Goal: Task Accomplishment & Management: Use online tool/utility

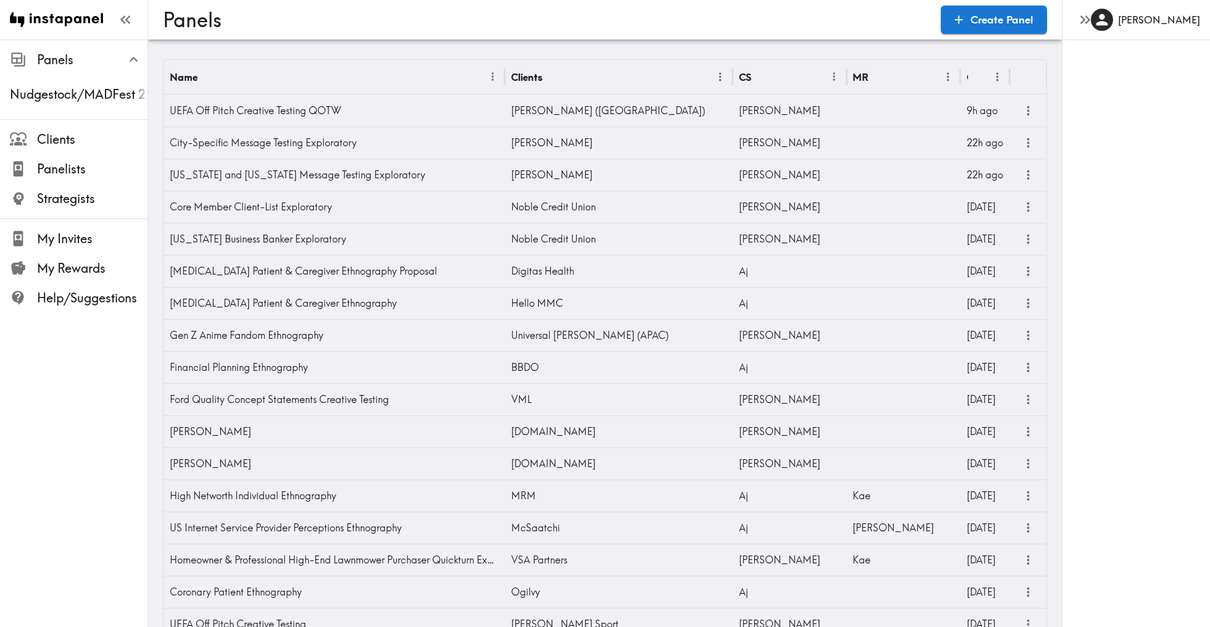
scroll to position [1305, 0]
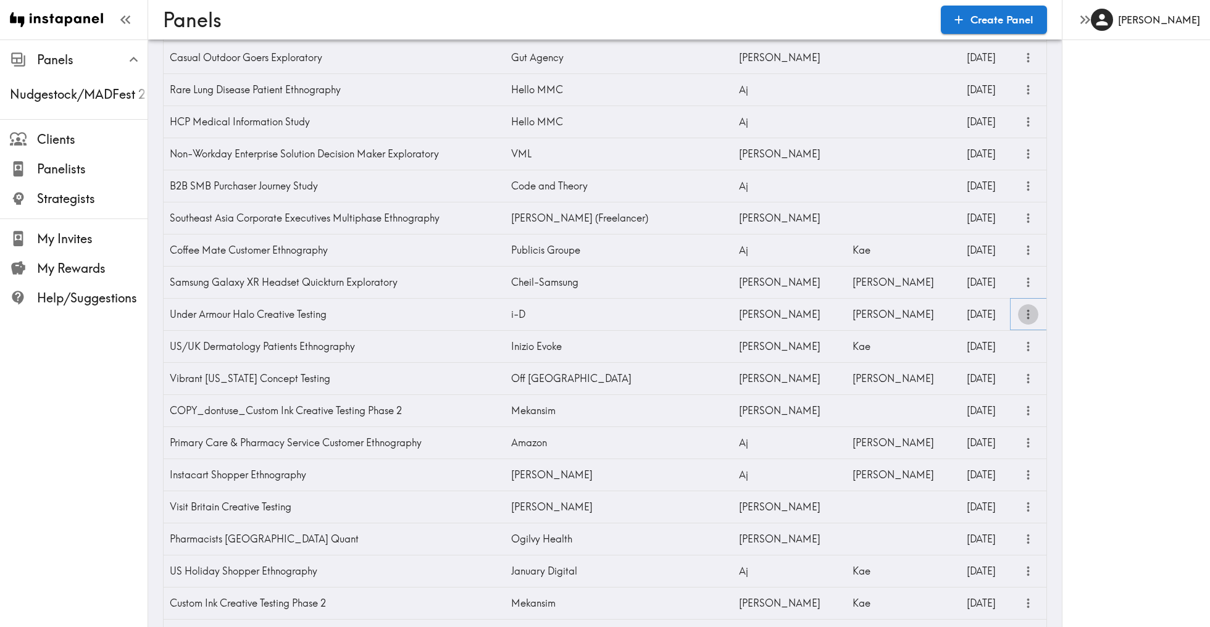
click at [1030, 312] on icon "more" at bounding box center [1028, 314] width 14 height 14
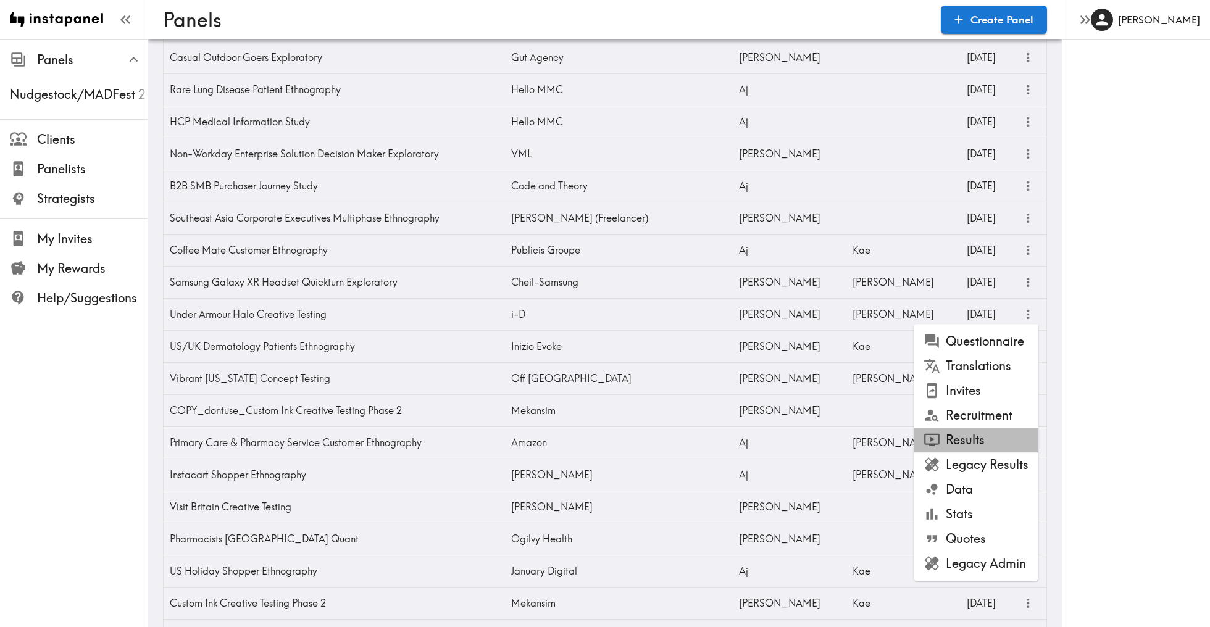
click at [981, 438] on li "Results" at bounding box center [975, 440] width 125 height 25
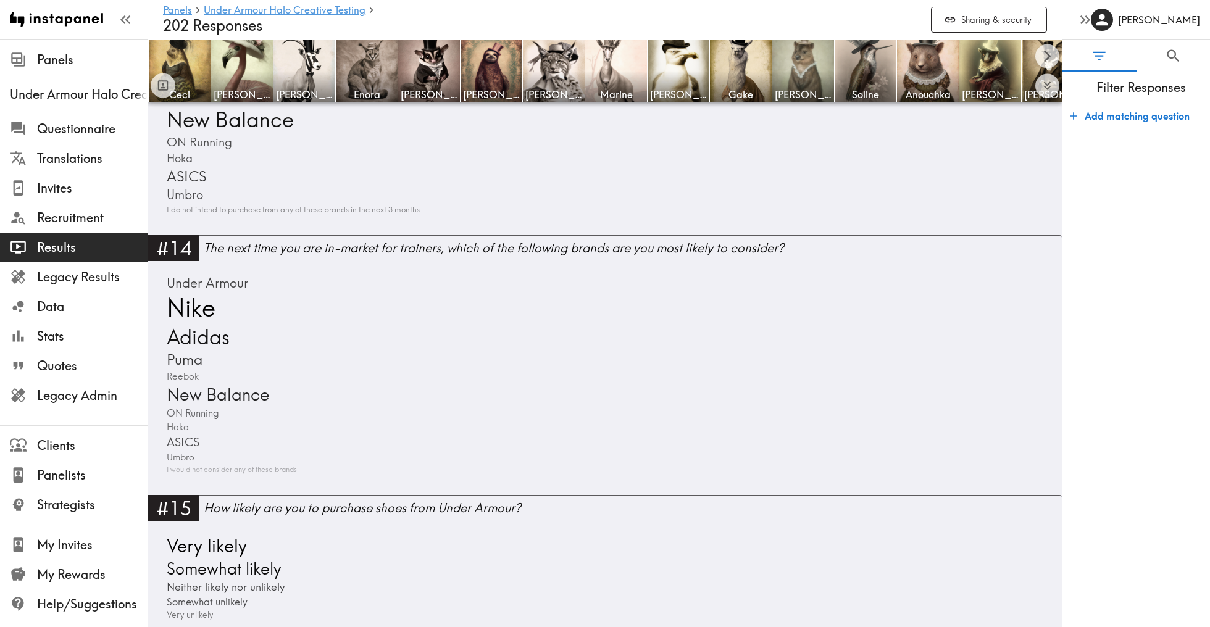
scroll to position [3171, 0]
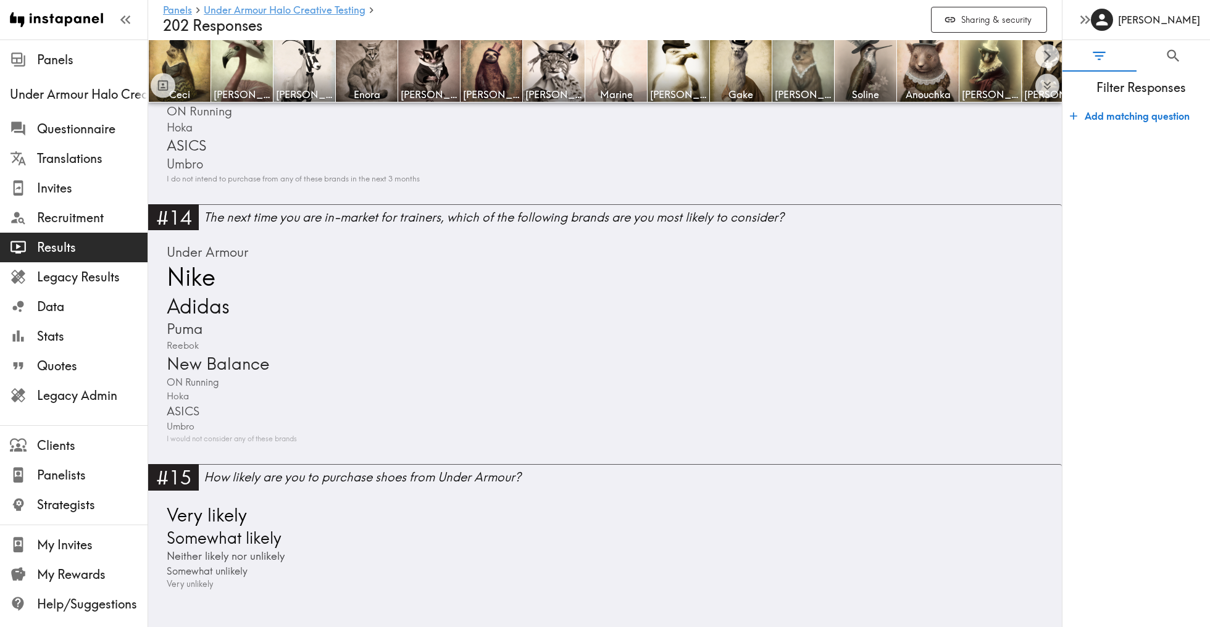
click at [1113, 122] on button "Add matching question" at bounding box center [1130, 116] width 130 height 25
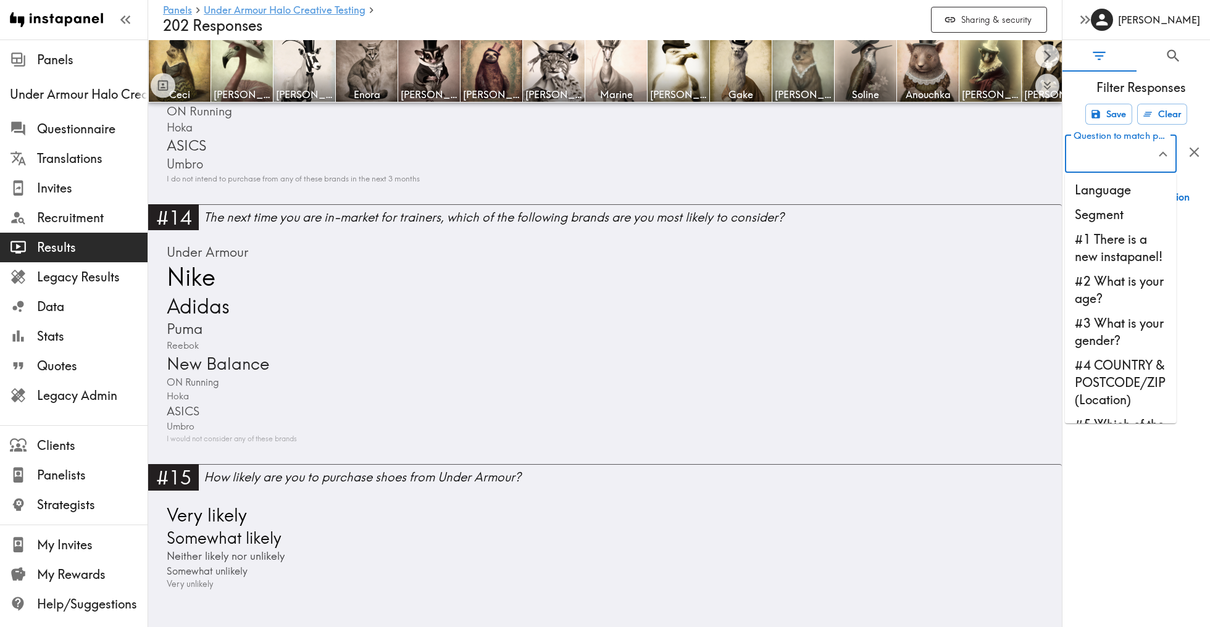
click at [1125, 154] on input "Question to match panelists on" at bounding box center [1111, 153] width 82 height 27
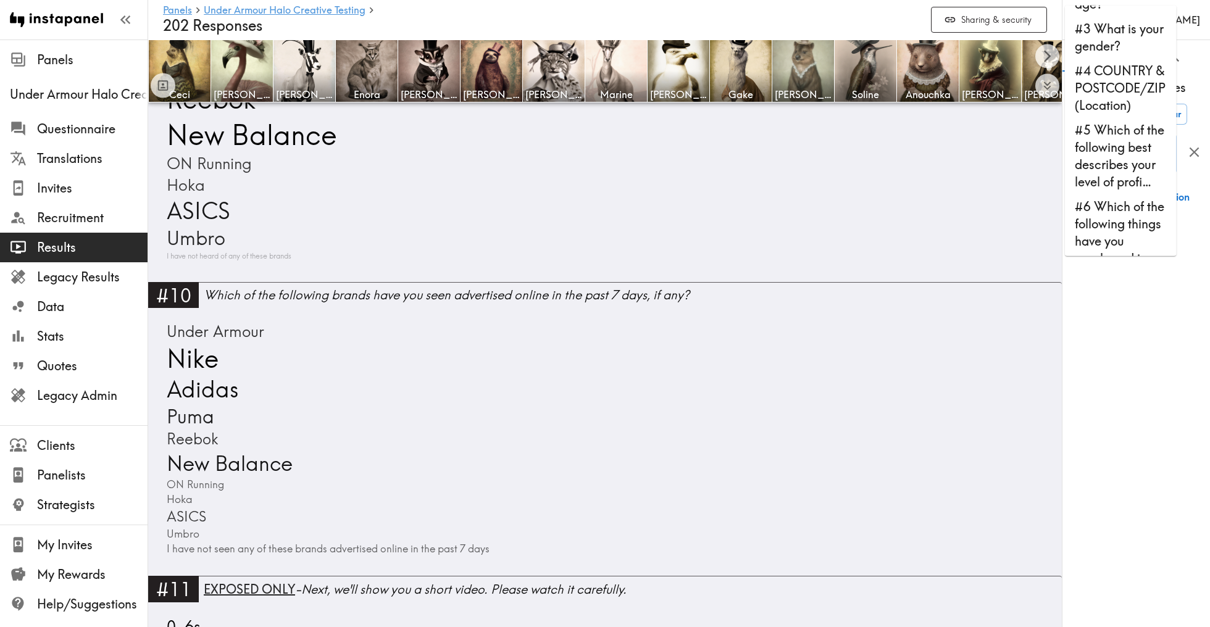
scroll to position [2426, 0]
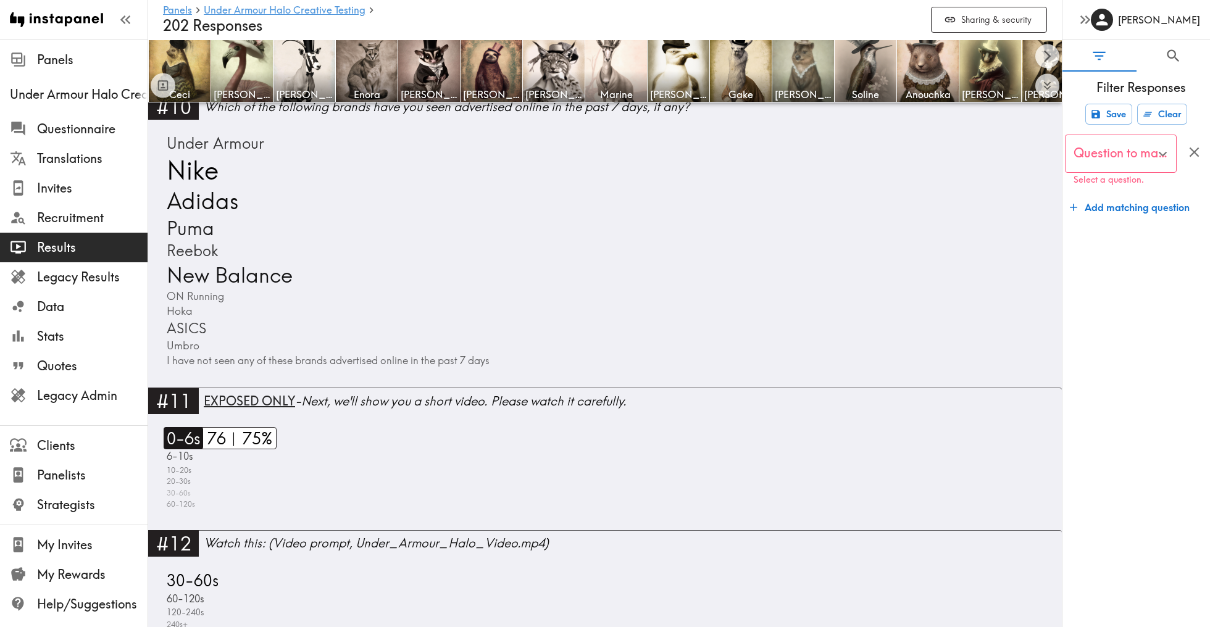
click at [193, 439] on span "0-6s" at bounding box center [182, 438] width 37 height 22
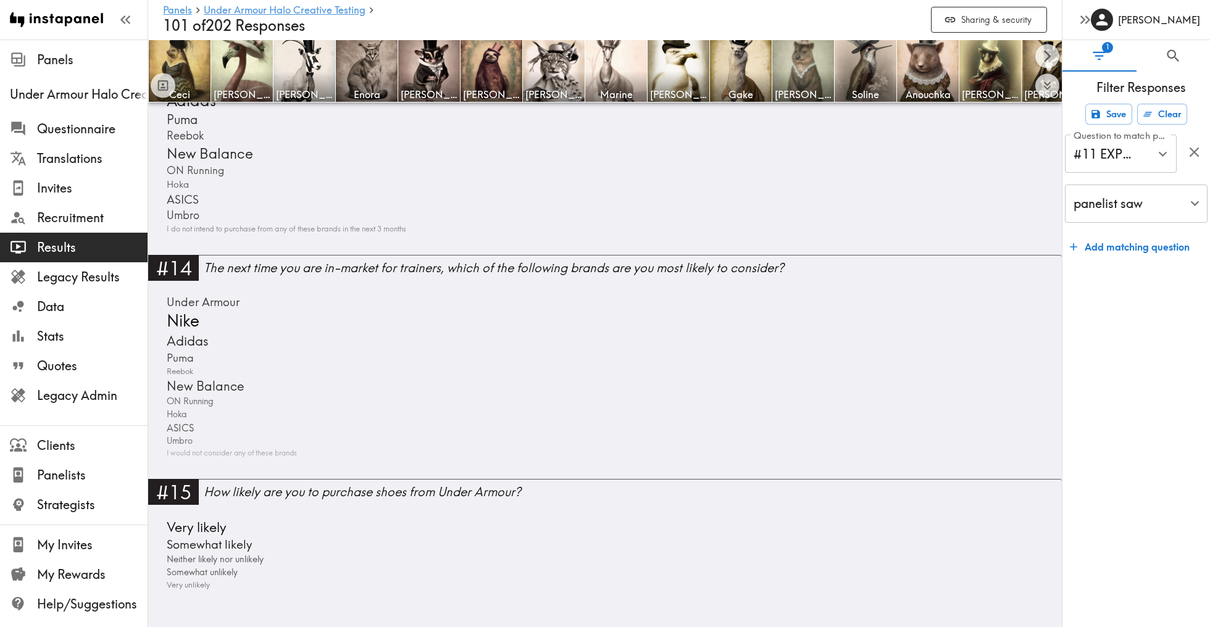
scroll to position [2651, 0]
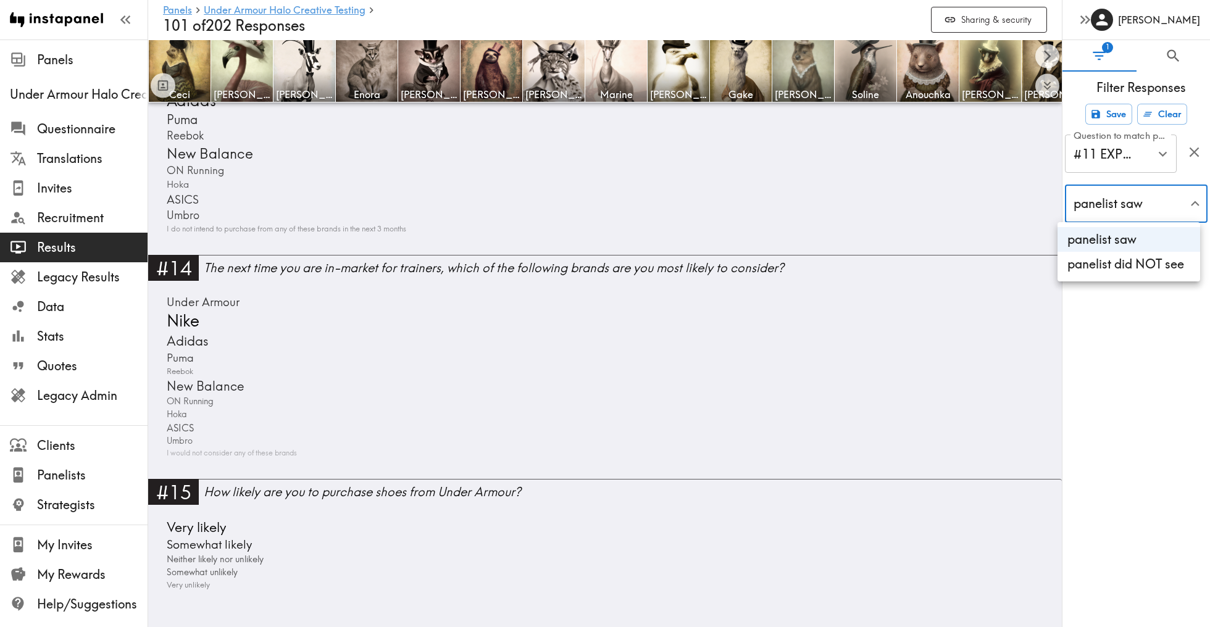
click at [1169, 257] on li "panelist did NOT see" at bounding box center [1128, 264] width 143 height 25
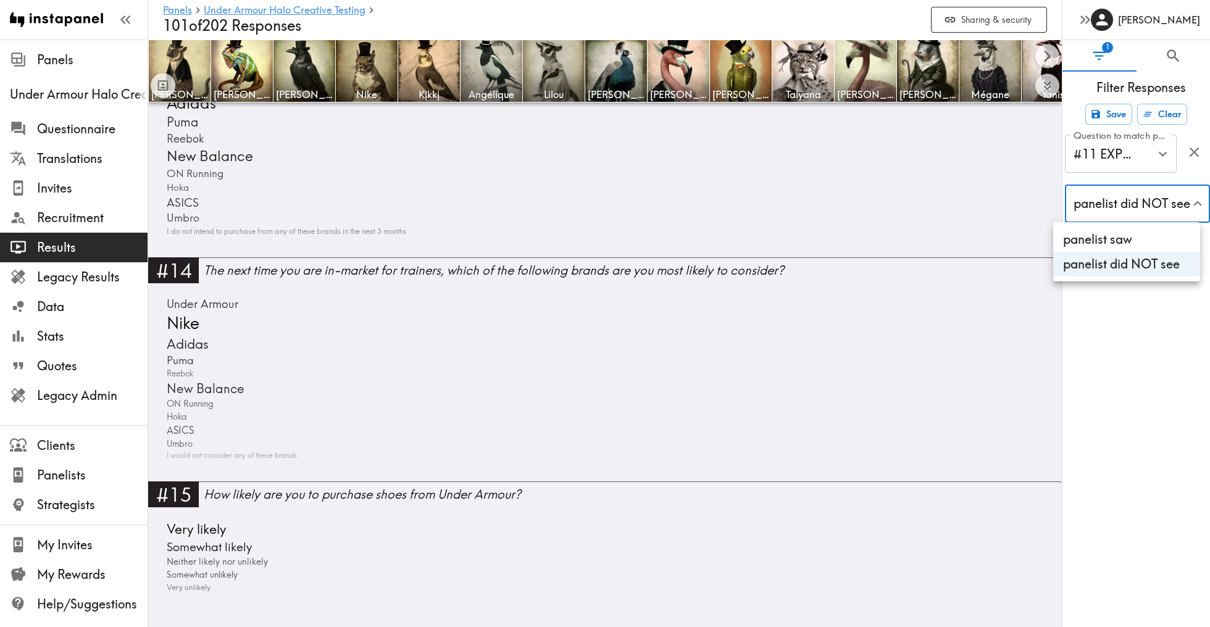
click at [767, 393] on div at bounding box center [605, 313] width 1210 height 627
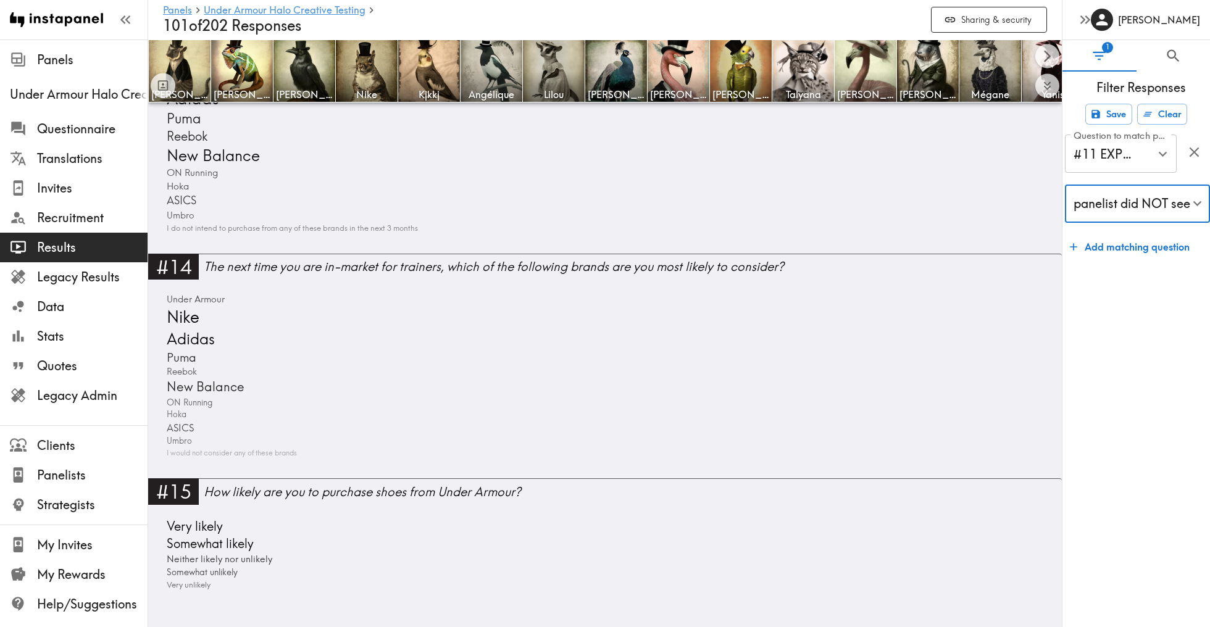
click at [1112, 230] on li "panelist saw" at bounding box center [1126, 239] width 147 height 25
type input "true"
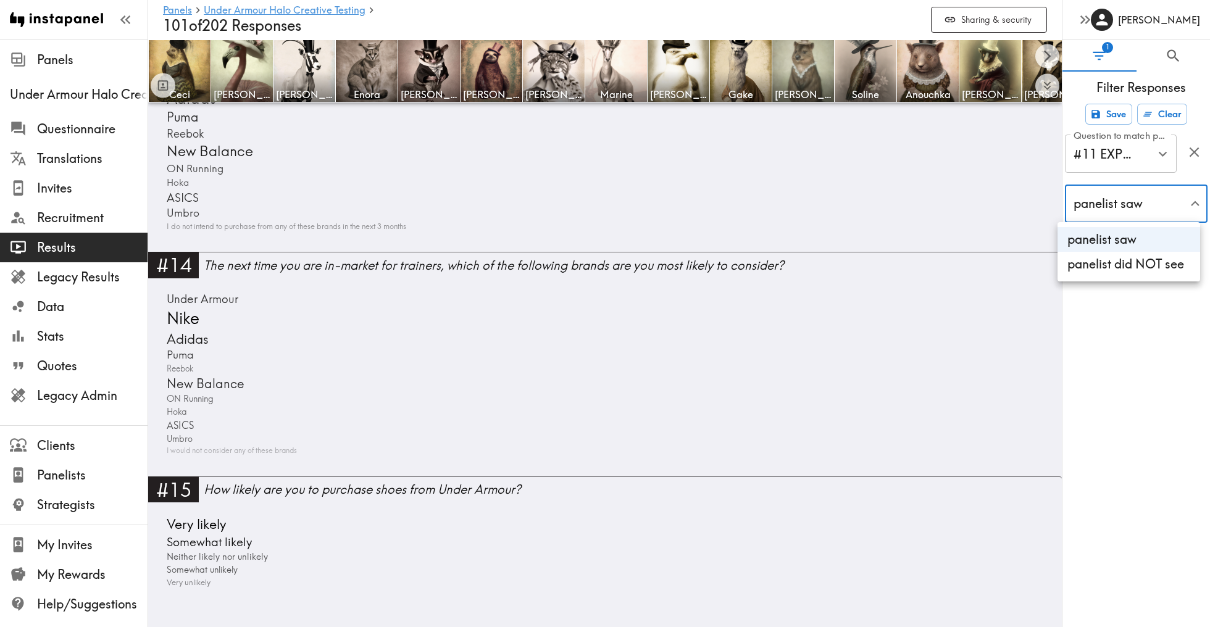
scroll to position [2651, 0]
click at [665, 417] on div at bounding box center [605, 313] width 1210 height 627
